Goal: Task Accomplishment & Management: Use online tool/utility

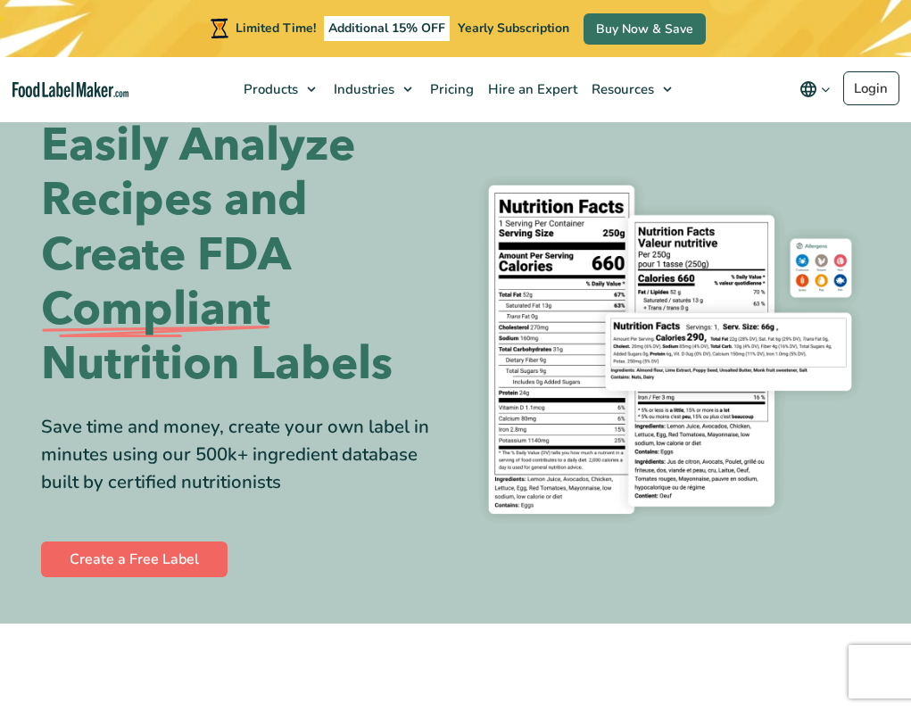
scroll to position [38, 0]
click at [152, 560] on link "Create a Free Label" at bounding box center [134, 560] width 187 height 36
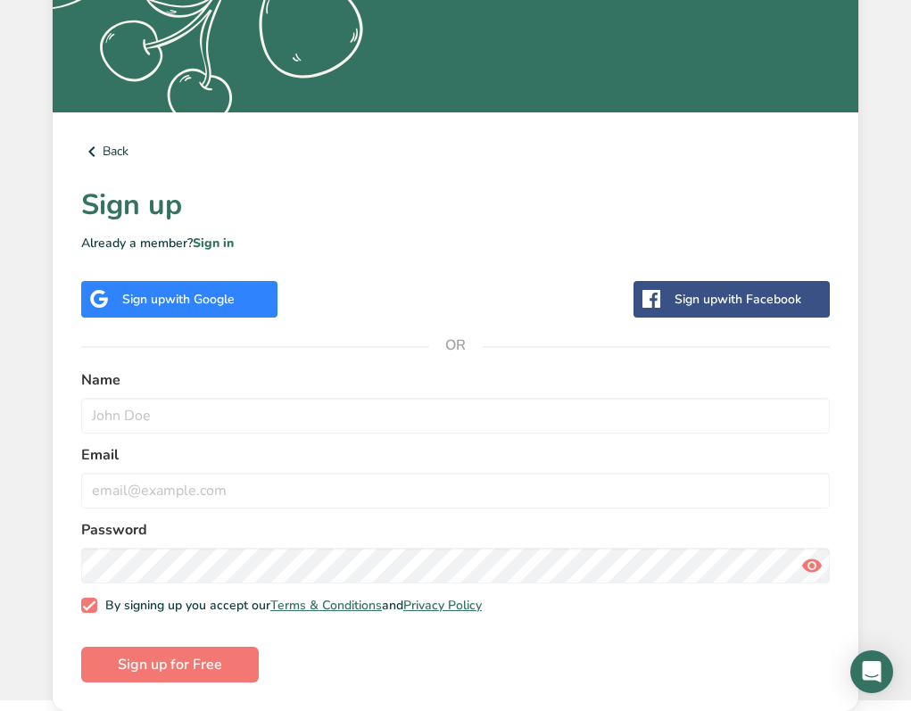
scroll to position [394, 0]
click at [222, 303] on span "with Google" at bounding box center [200, 299] width 70 height 17
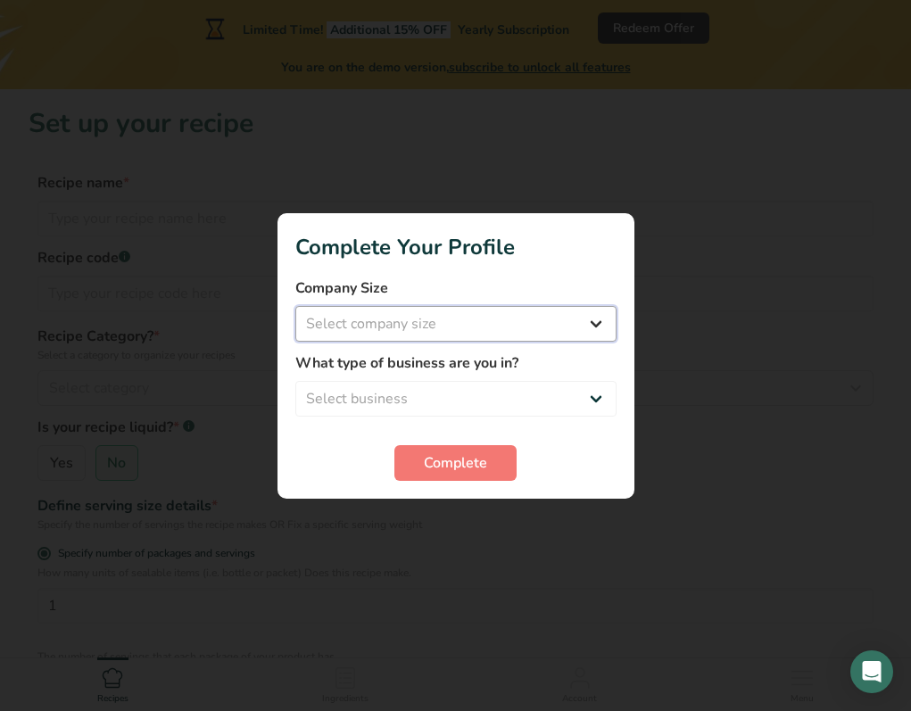
select select "1"
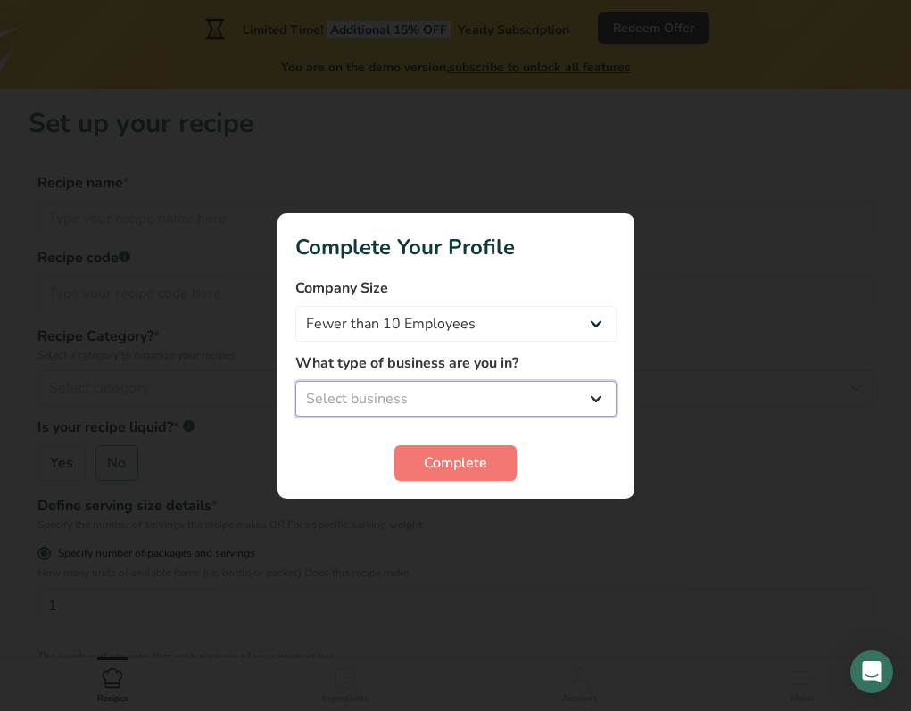
select select "1"
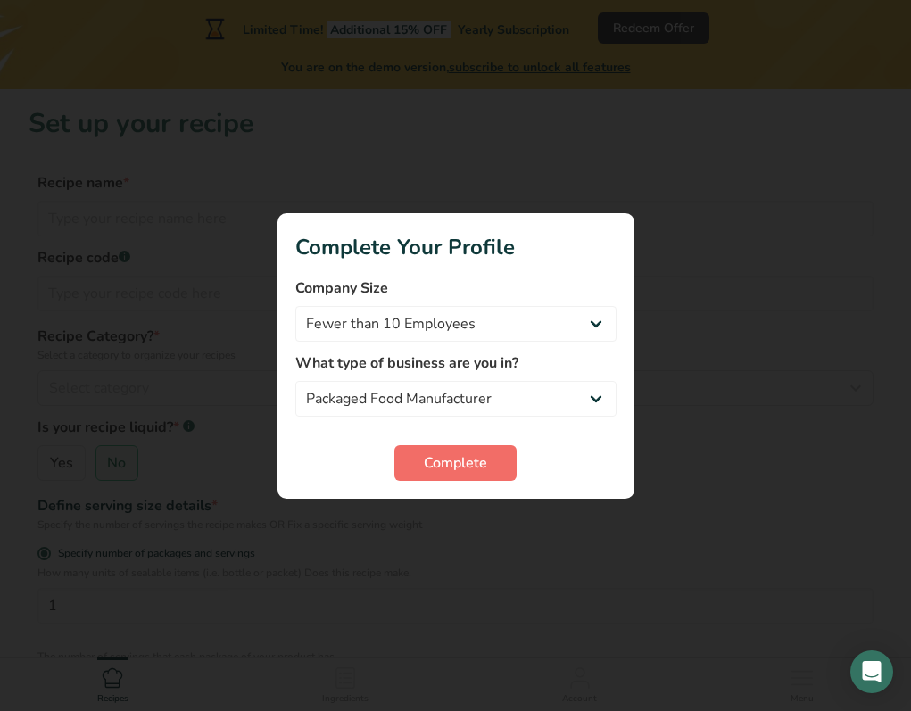
click at [458, 465] on span "Complete" at bounding box center [455, 462] width 63 height 21
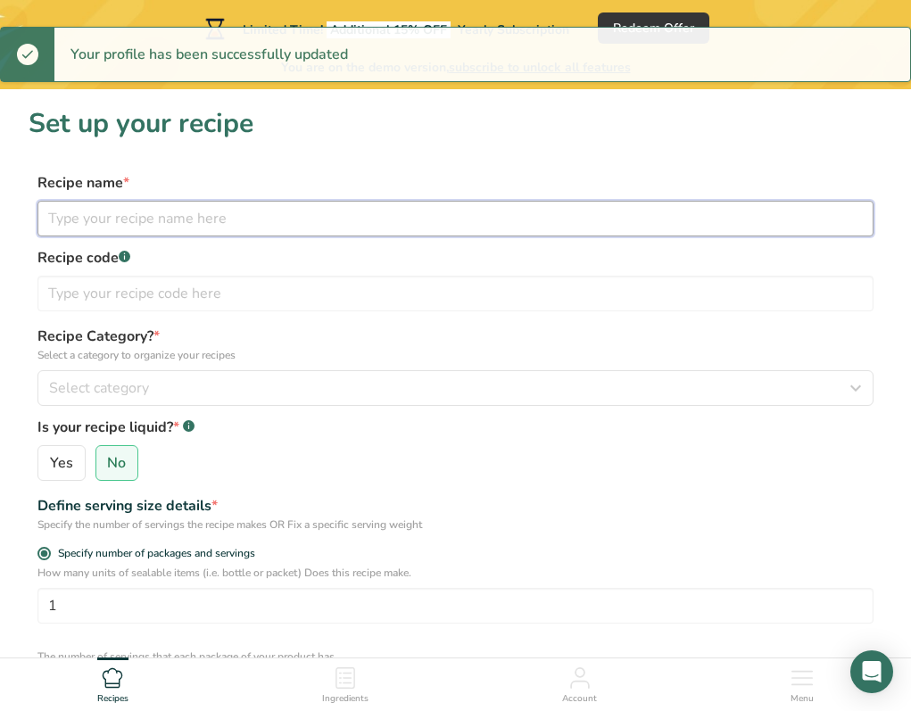
click at [347, 216] on input "text" at bounding box center [455, 219] width 836 height 36
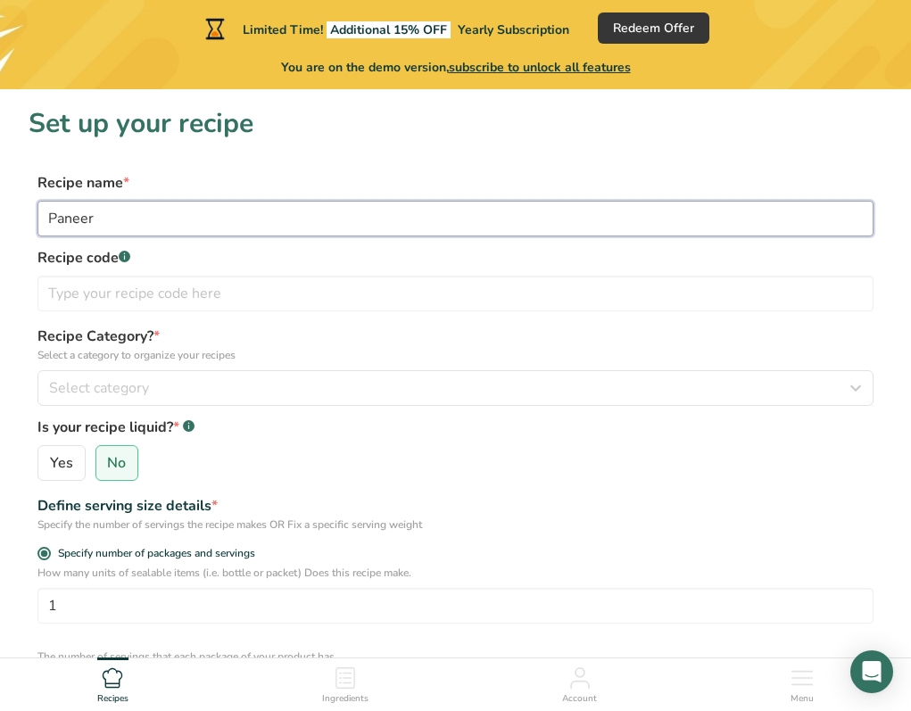
click at [102, 214] on input "Paneer" at bounding box center [455, 219] width 836 height 36
type input "Paneer"
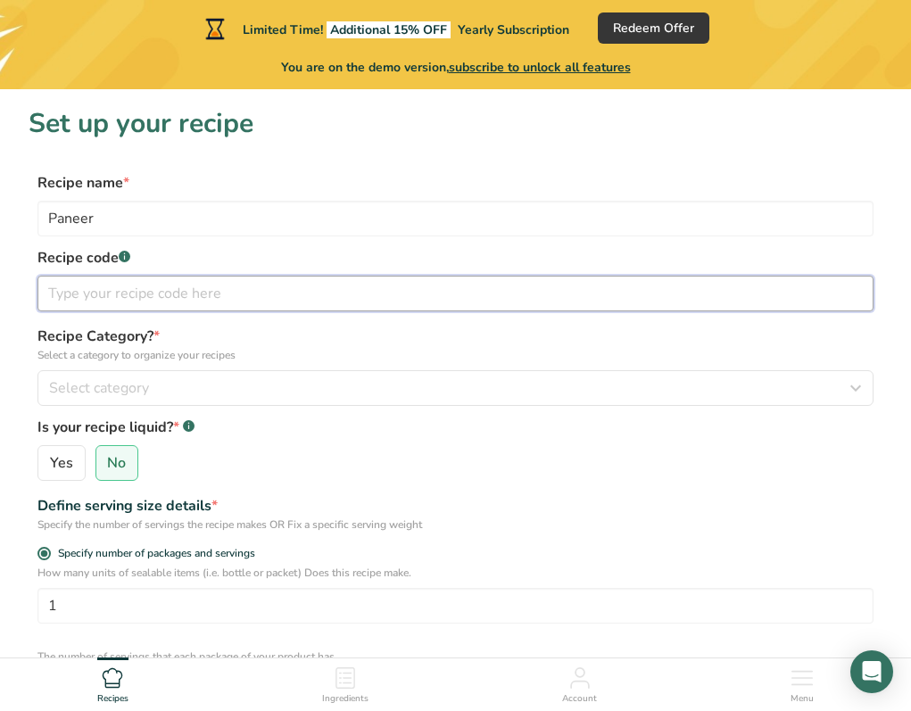
click at [128, 308] on input "text" at bounding box center [455, 294] width 836 height 36
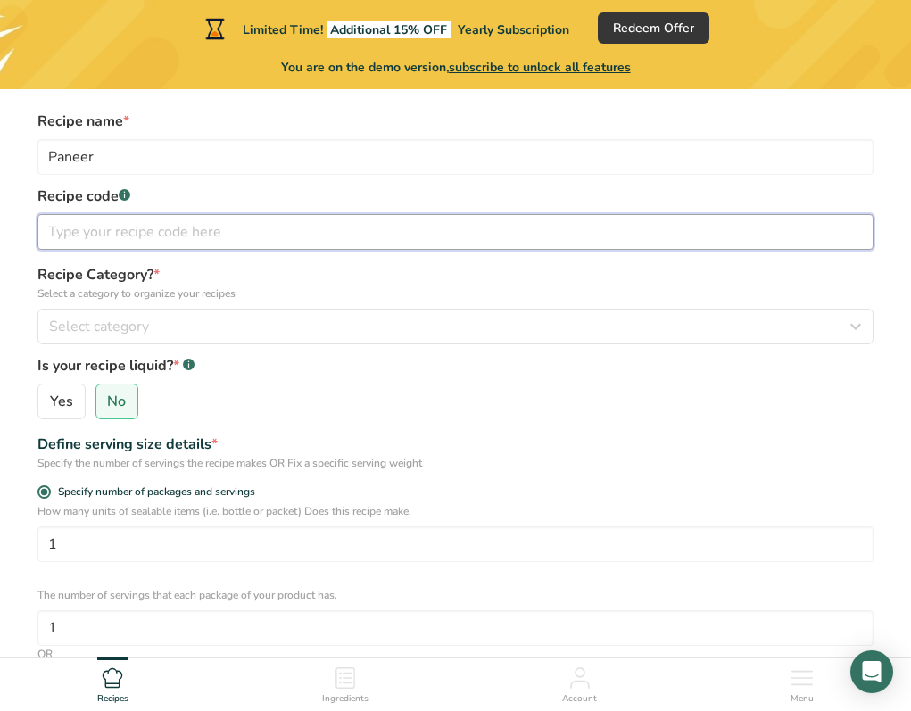
scroll to position [71, 0]
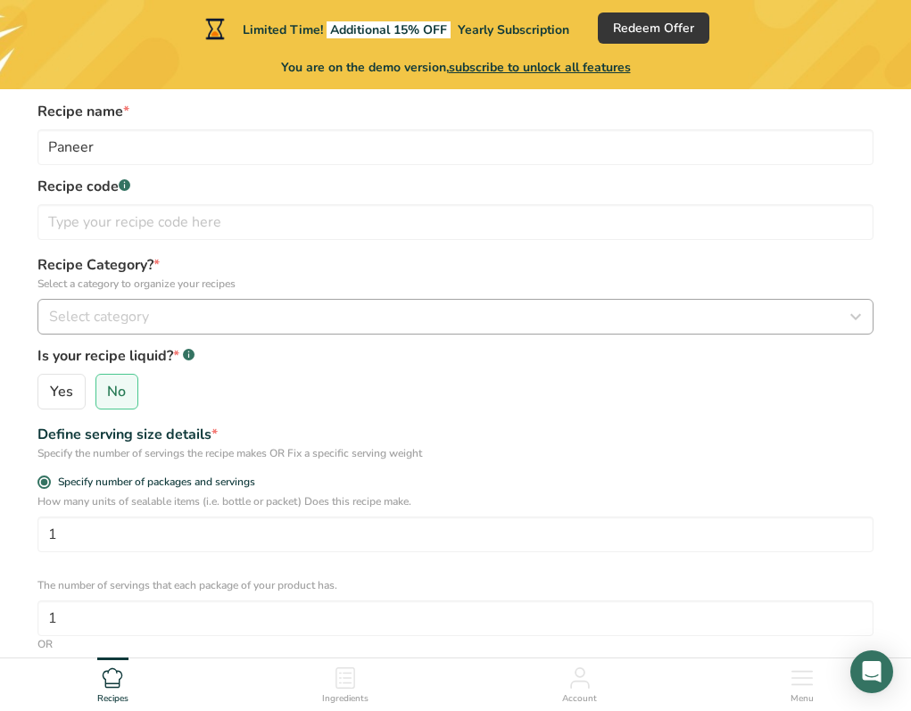
click at [119, 318] on span "Select category" at bounding box center [99, 316] width 100 height 21
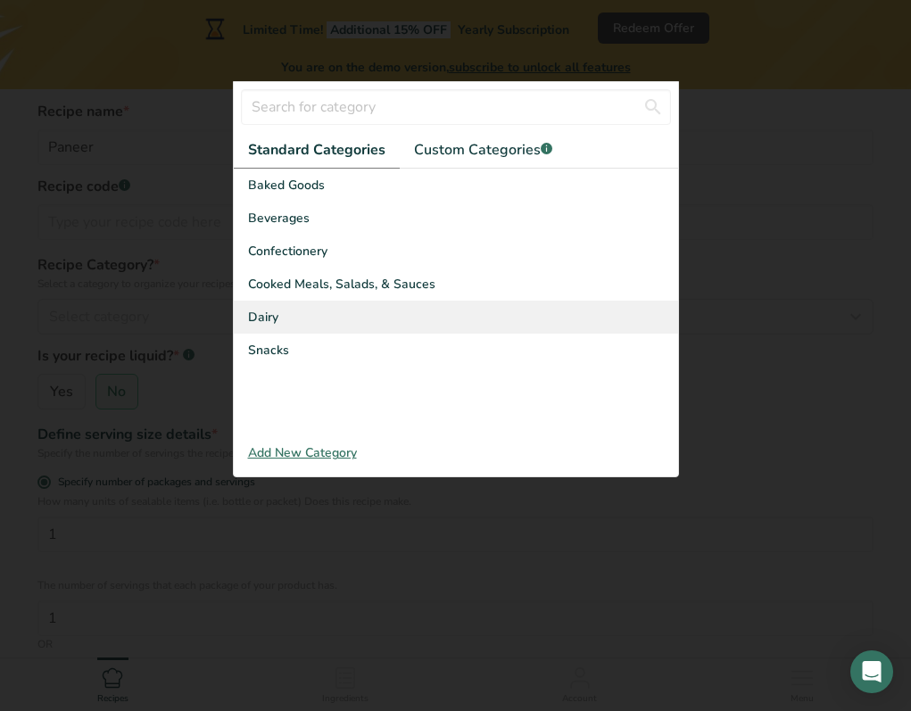
click at [319, 314] on div "Dairy" at bounding box center [456, 317] width 444 height 33
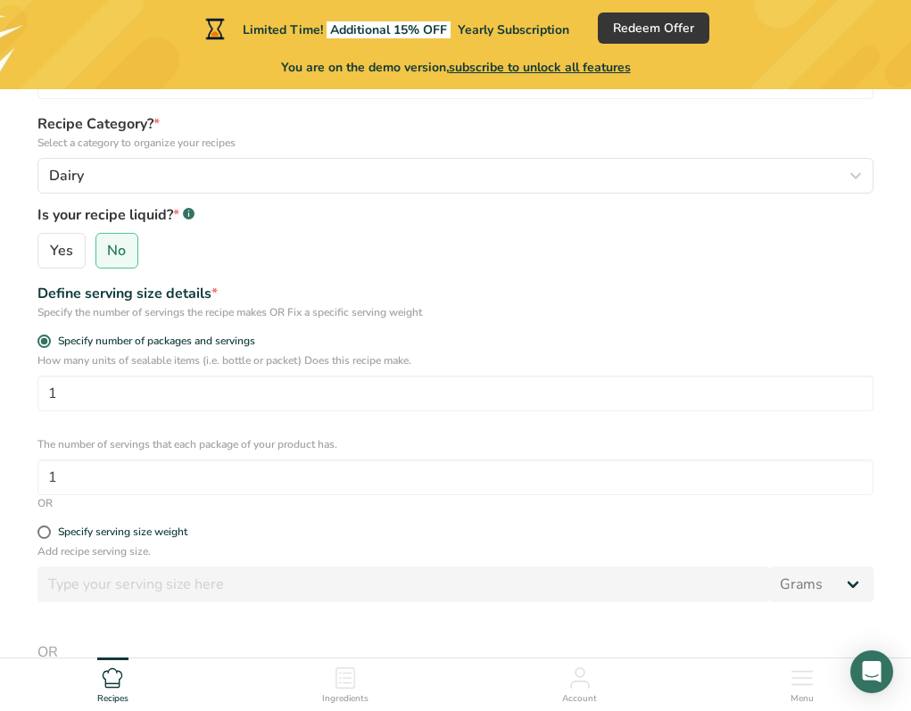
scroll to position [214, 0]
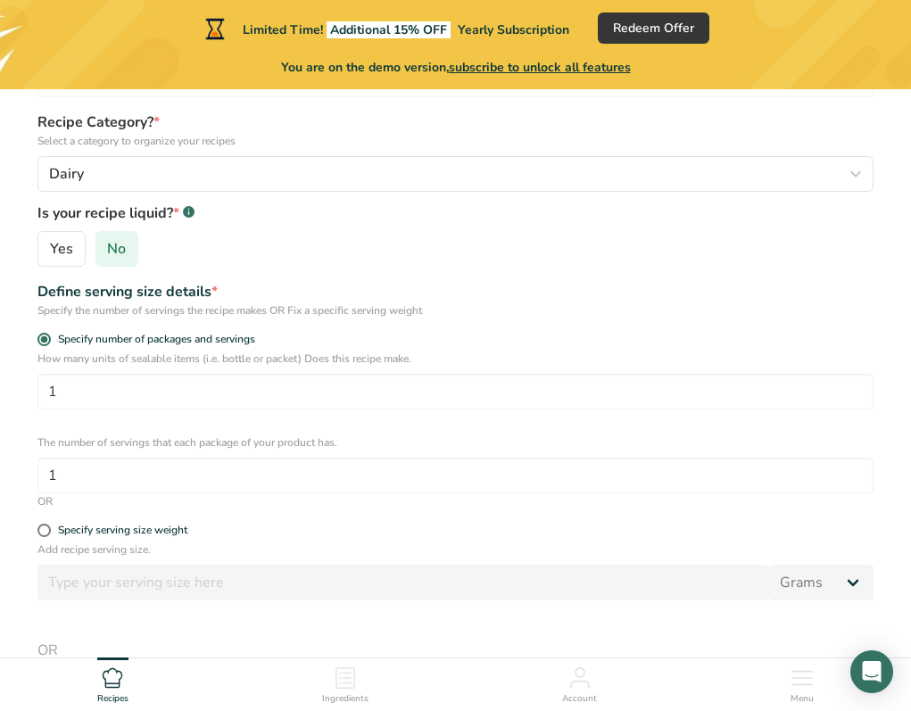
click at [119, 245] on span "No" at bounding box center [116, 249] width 19 height 18
click at [108, 245] on input "No" at bounding box center [102, 250] width 12 height 12
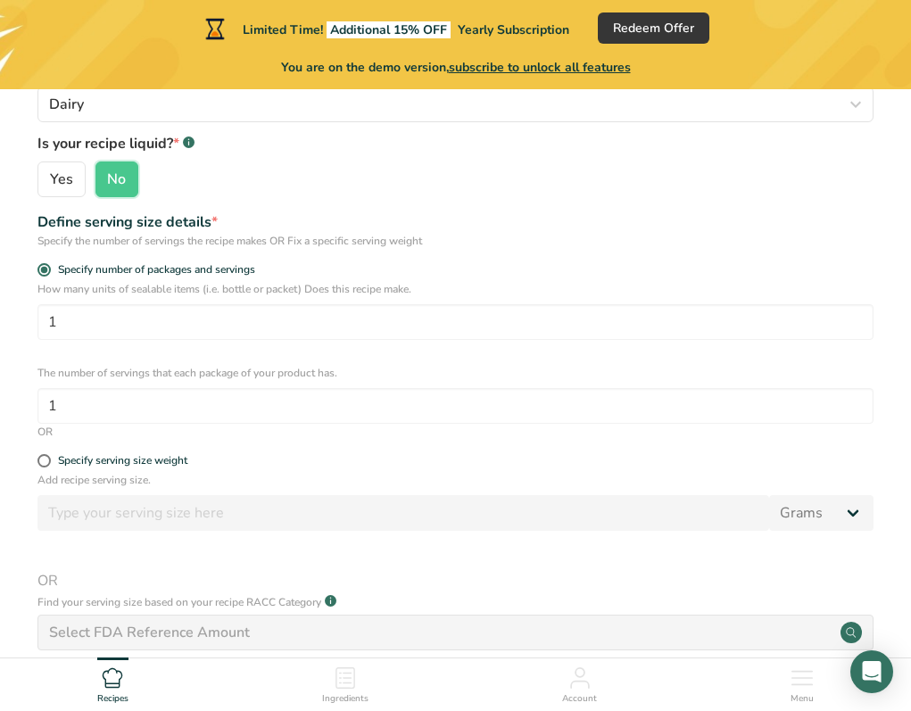
scroll to position [288, 0]
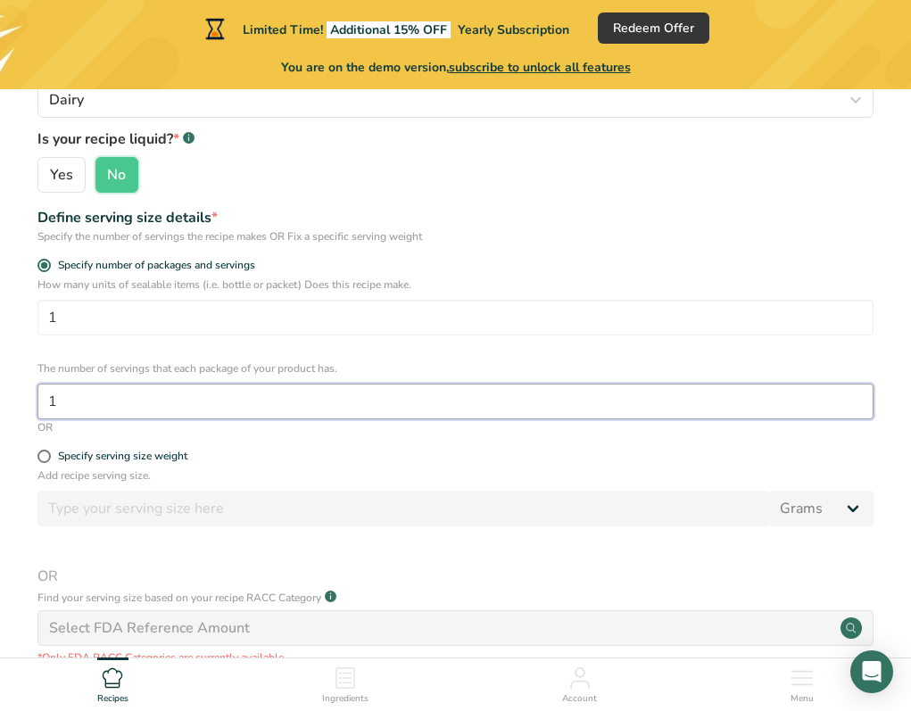
click at [149, 411] on input "1" at bounding box center [455, 402] width 836 height 36
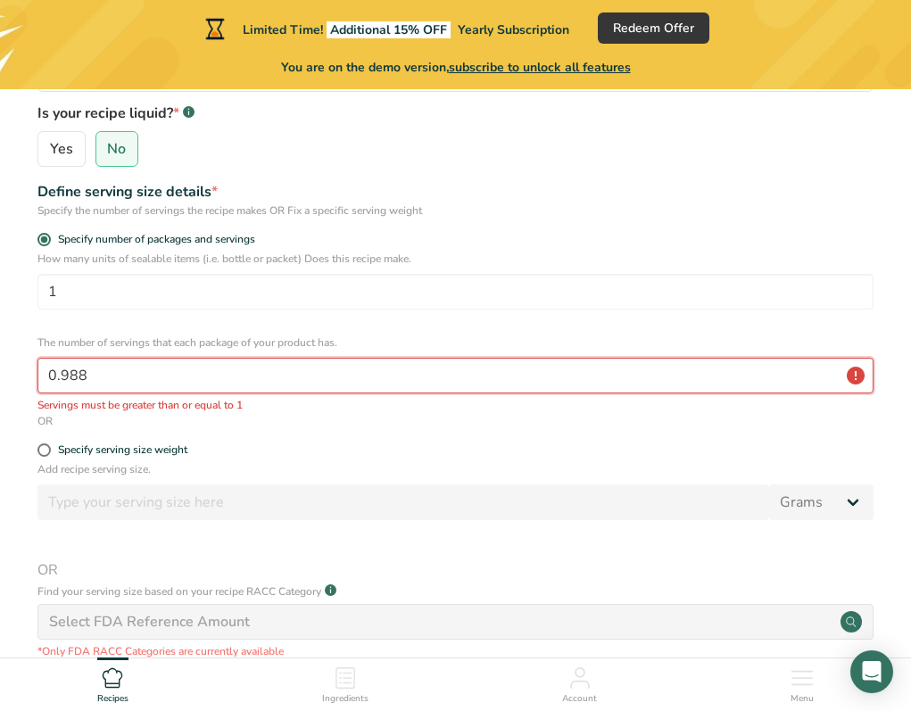
type input "0.987"
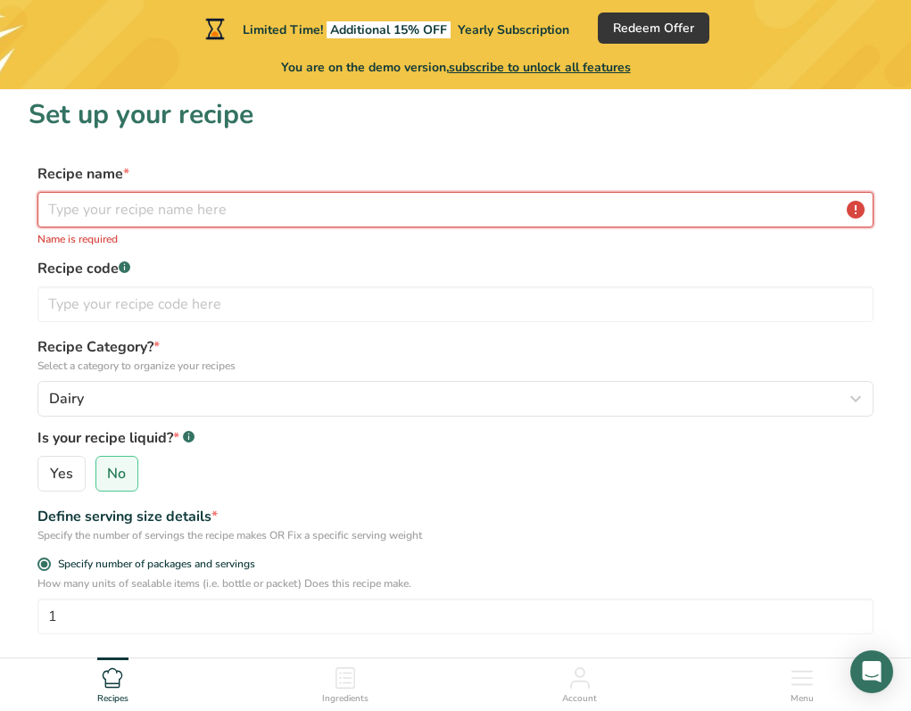
scroll to position [41, 0]
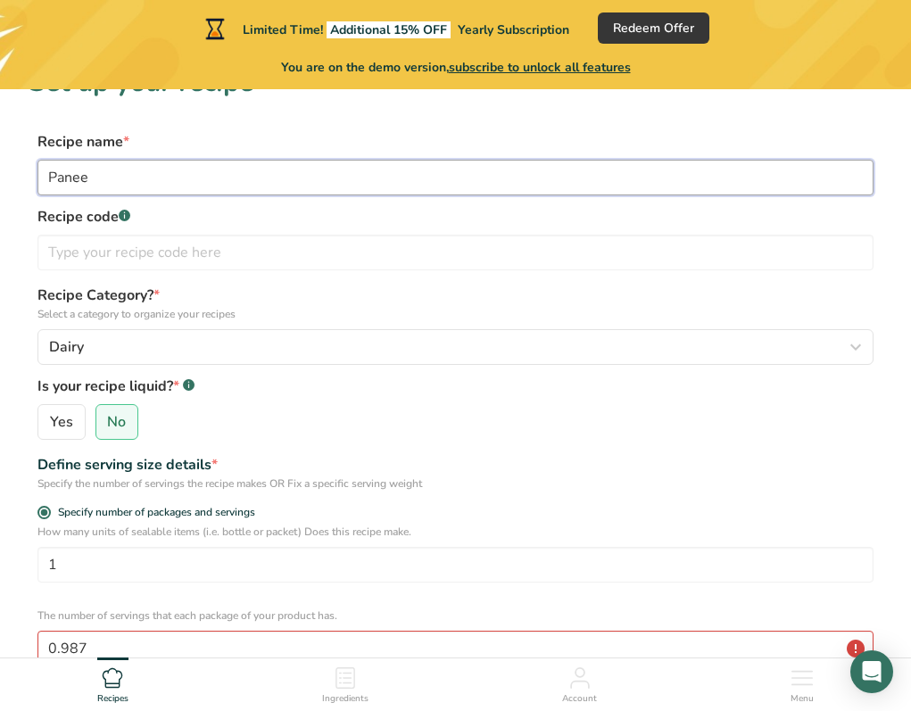
type input "Paneer"
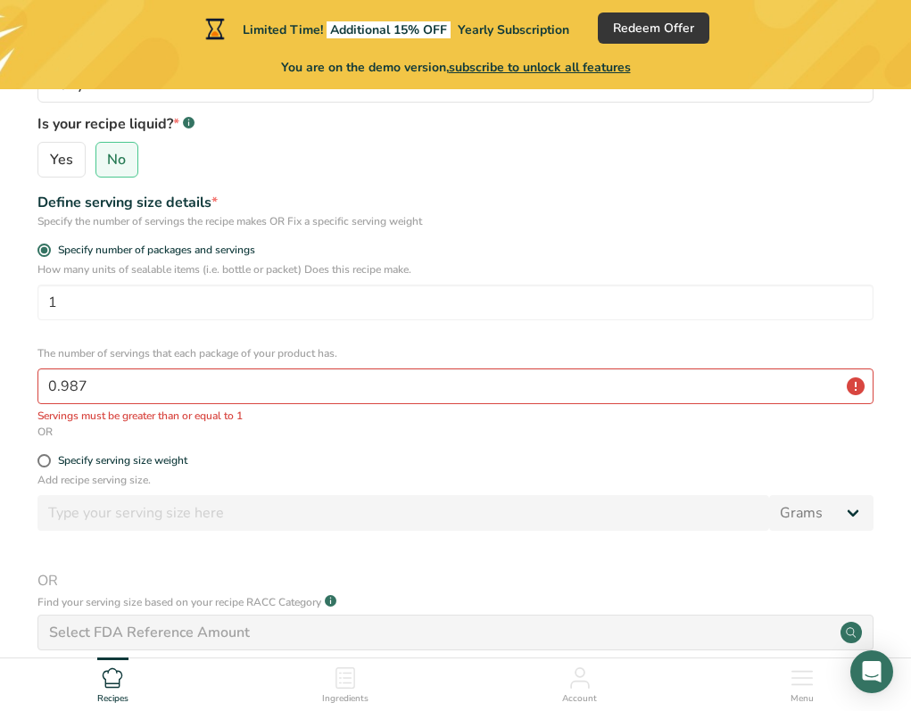
scroll to position [311, 0]
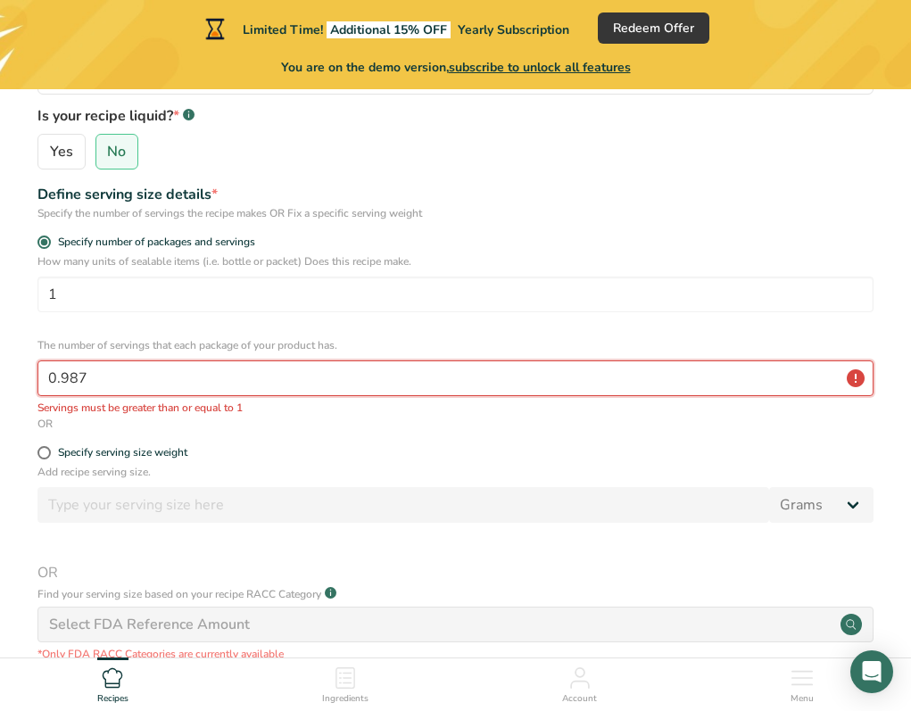
click at [170, 380] on input "0.987" at bounding box center [455, 379] width 836 height 36
click at [237, 380] on input "0.987" at bounding box center [455, 379] width 836 height 36
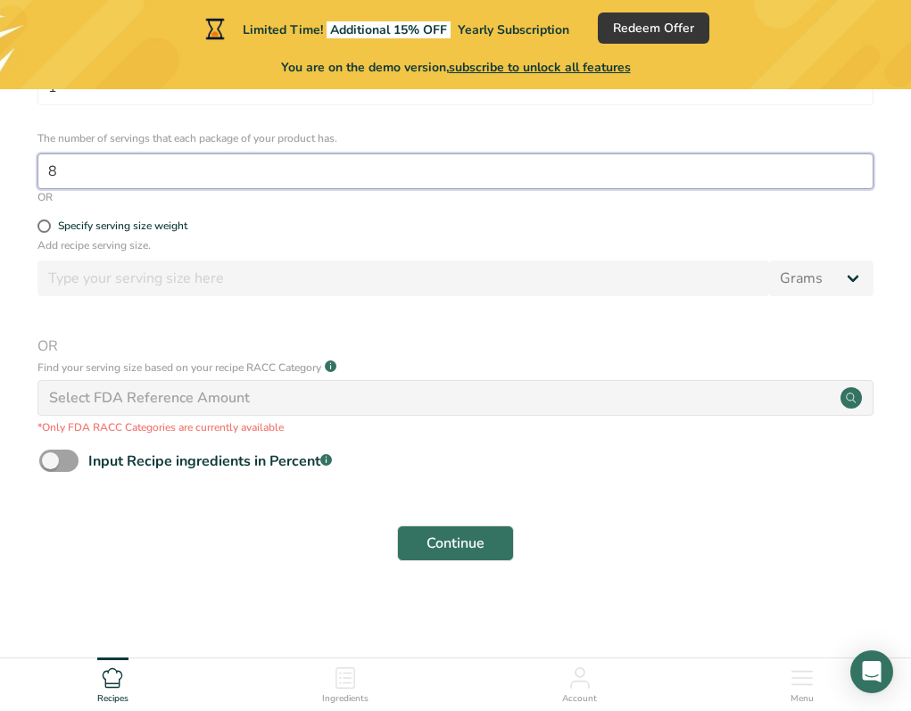
scroll to position [518, 0]
type input "8"
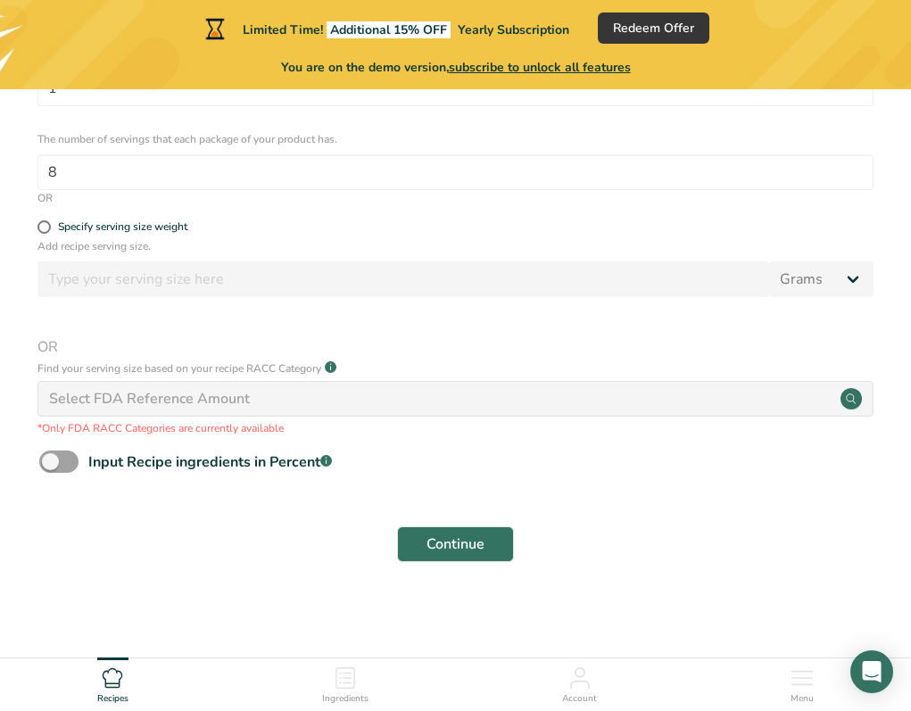
click at [137, 405] on div "Select FDA Reference Amount" at bounding box center [149, 398] width 201 height 21
click at [68, 459] on span at bounding box center [58, 462] width 39 height 22
click at [51, 459] on input "Input Recipe ingredients in Percent .a-a{fill:#347362;}.b-a{fill:#fff;}" at bounding box center [45, 462] width 12 height 12
checkbox input "true"
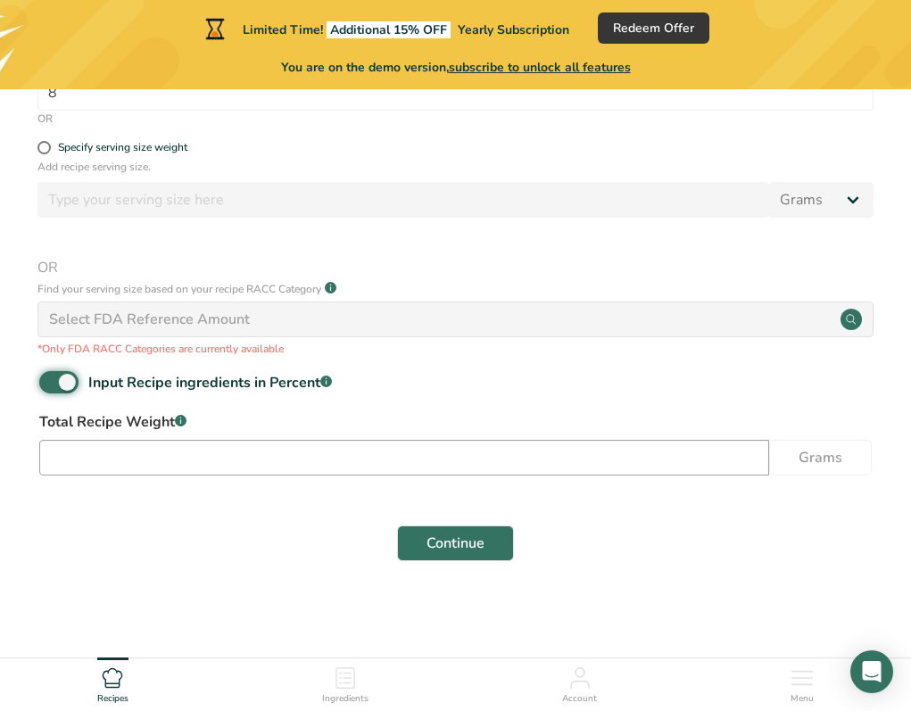
scroll to position [596, 0]
click at [232, 451] on input "number" at bounding box center [404, 459] width 730 height 36
type input "3"
type input "226"
click at [450, 534] on span "Continue" at bounding box center [456, 544] width 58 height 21
